Goal: Task Accomplishment & Management: Manage account settings

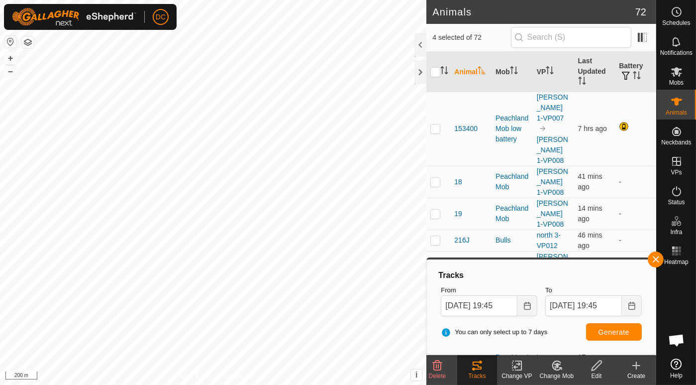
scroll to position [608, 0]
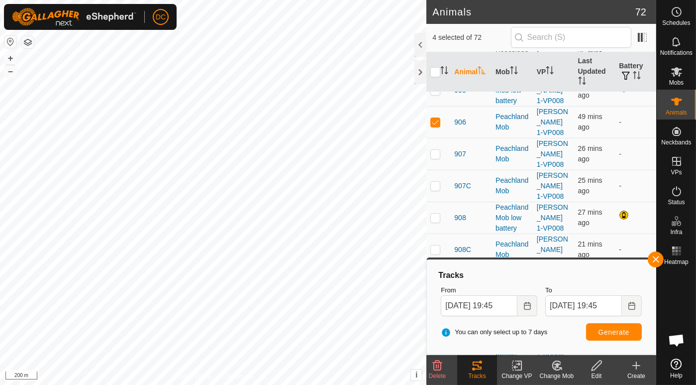
drag, startPoint x: 504, startPoint y: 49, endPoint x: 488, endPoint y: 40, distance: 17.8
click at [488, 40] on div "4 selected of 72" at bounding box center [542, 38] width 230 height 28
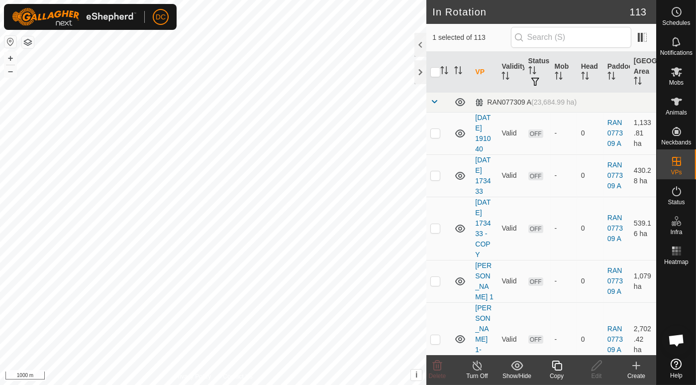
checkbox input "false"
checkbox input "true"
